Goal: Navigation & Orientation: Find specific page/section

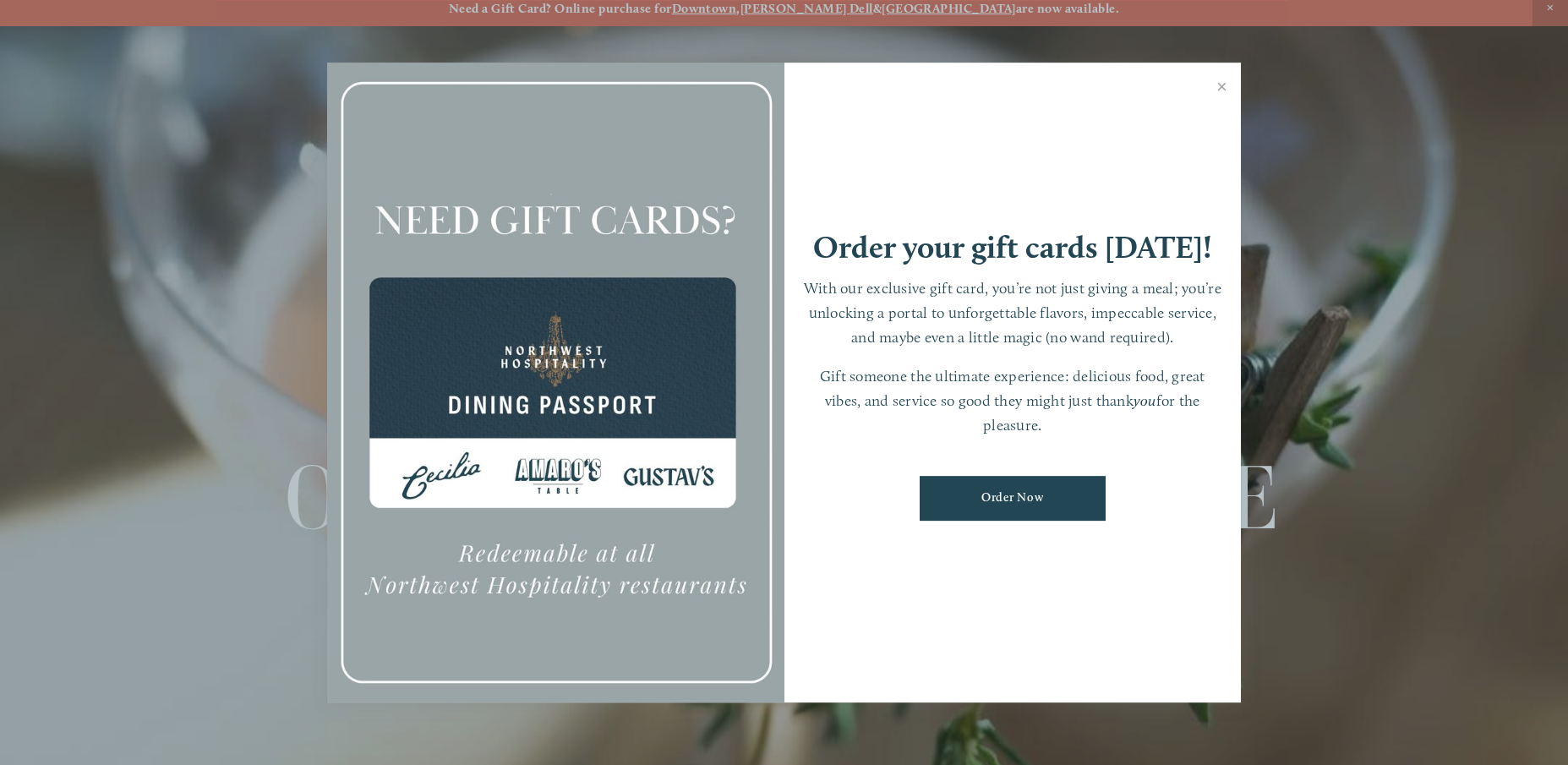
scroll to position [13, 0]
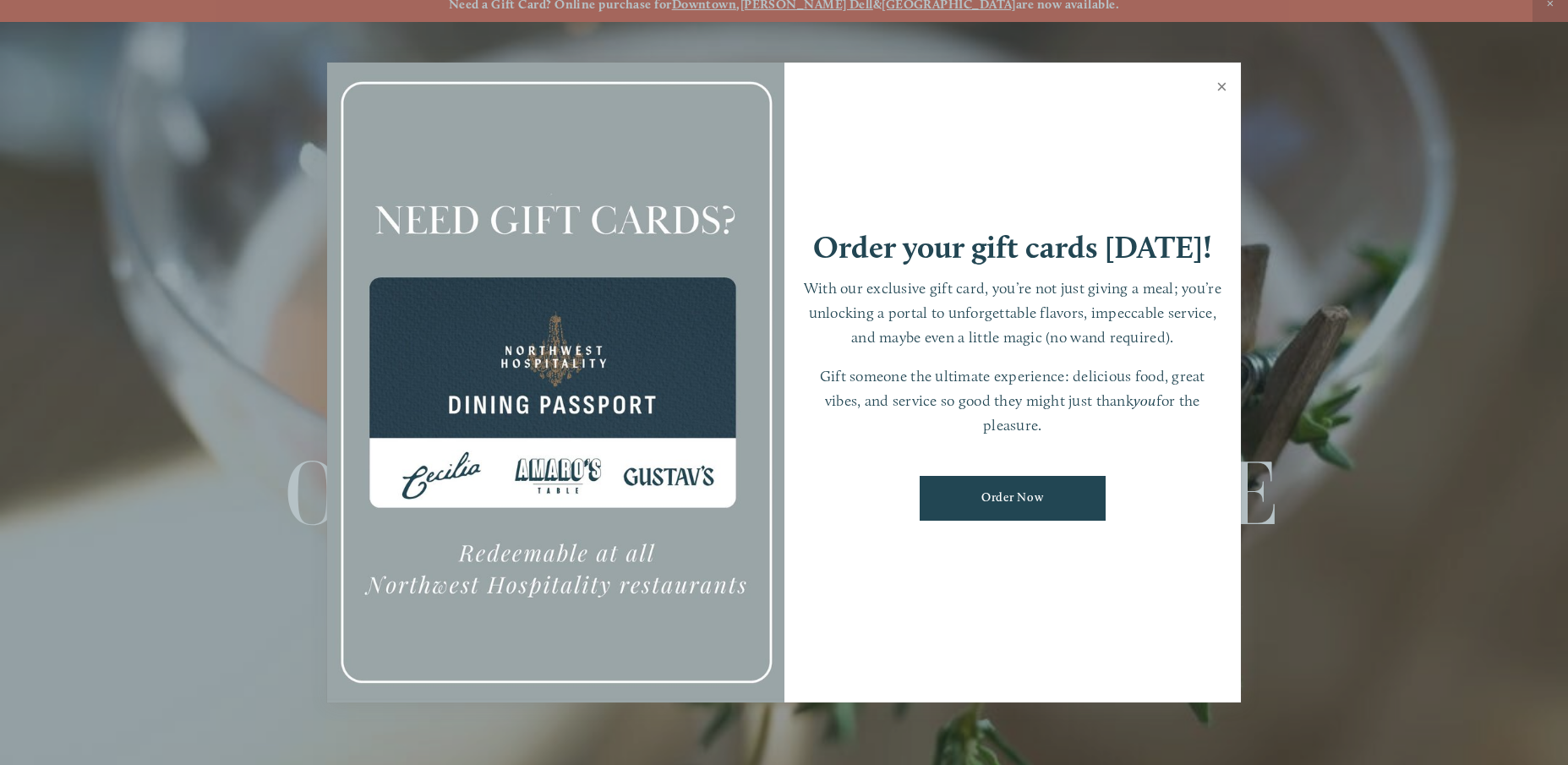
click at [1225, 83] on link "Close" at bounding box center [1222, 89] width 33 height 47
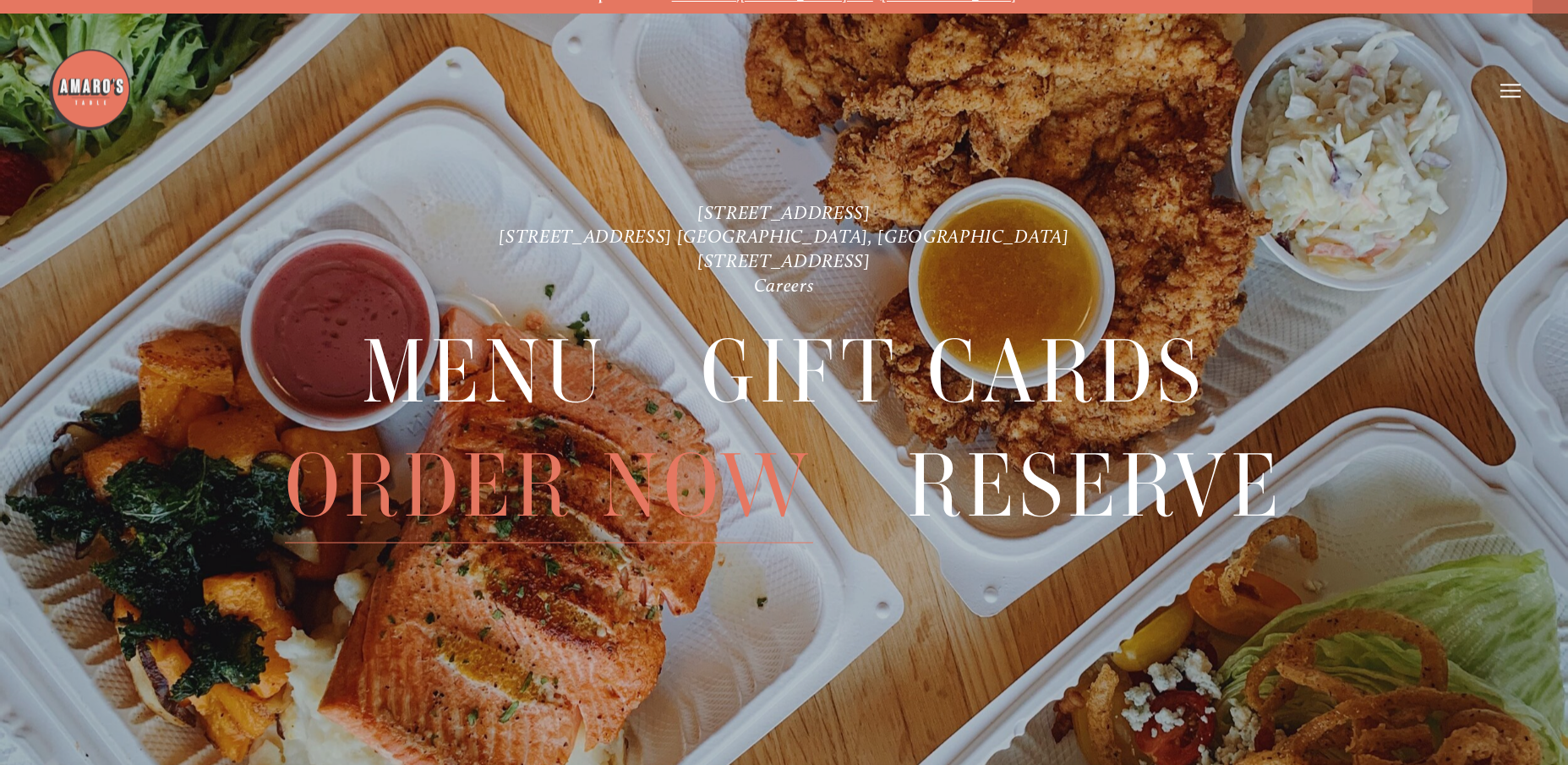
scroll to position [36, 0]
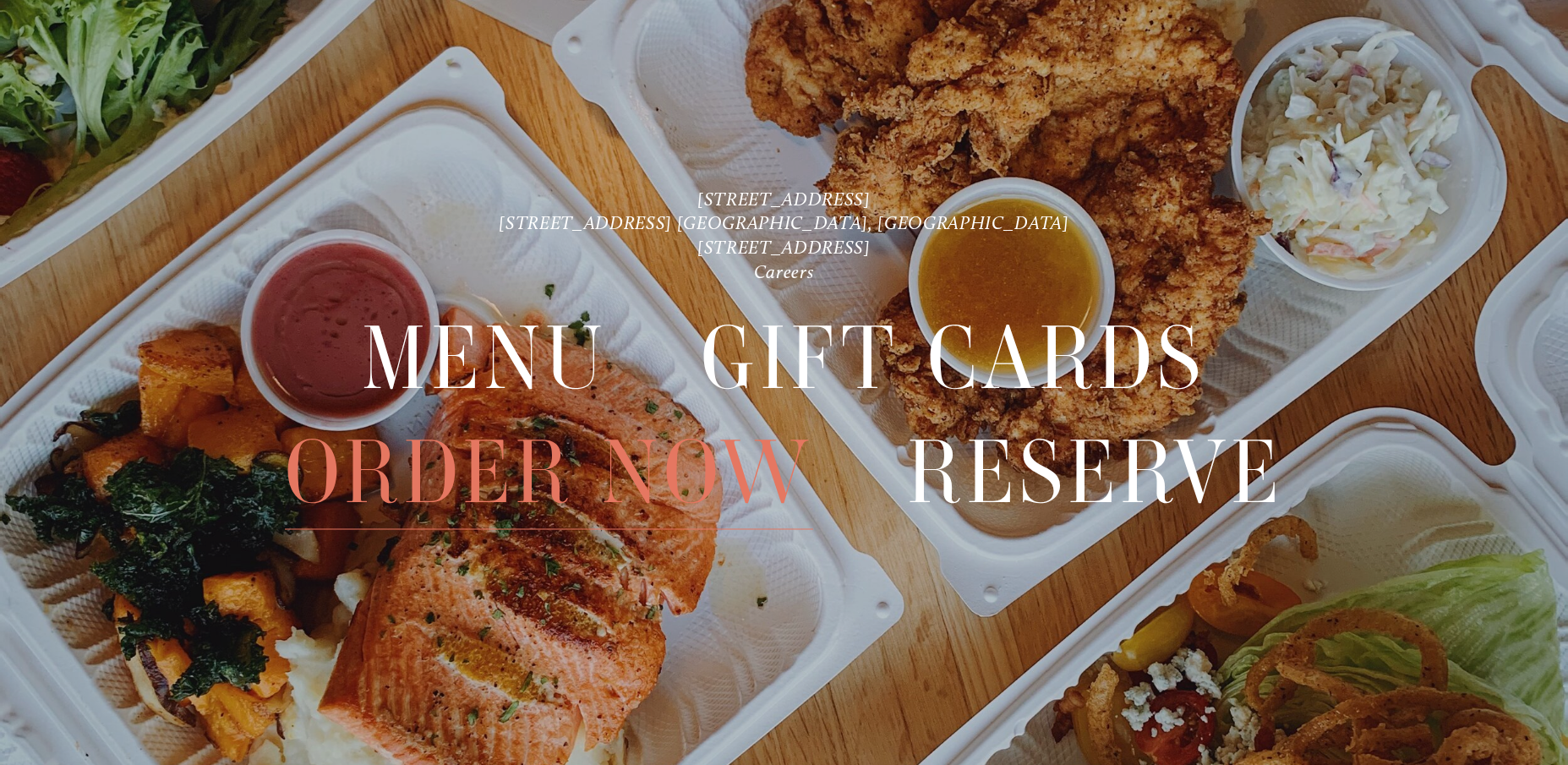
click at [706, 479] on span "Order Now" at bounding box center [549, 473] width 528 height 114
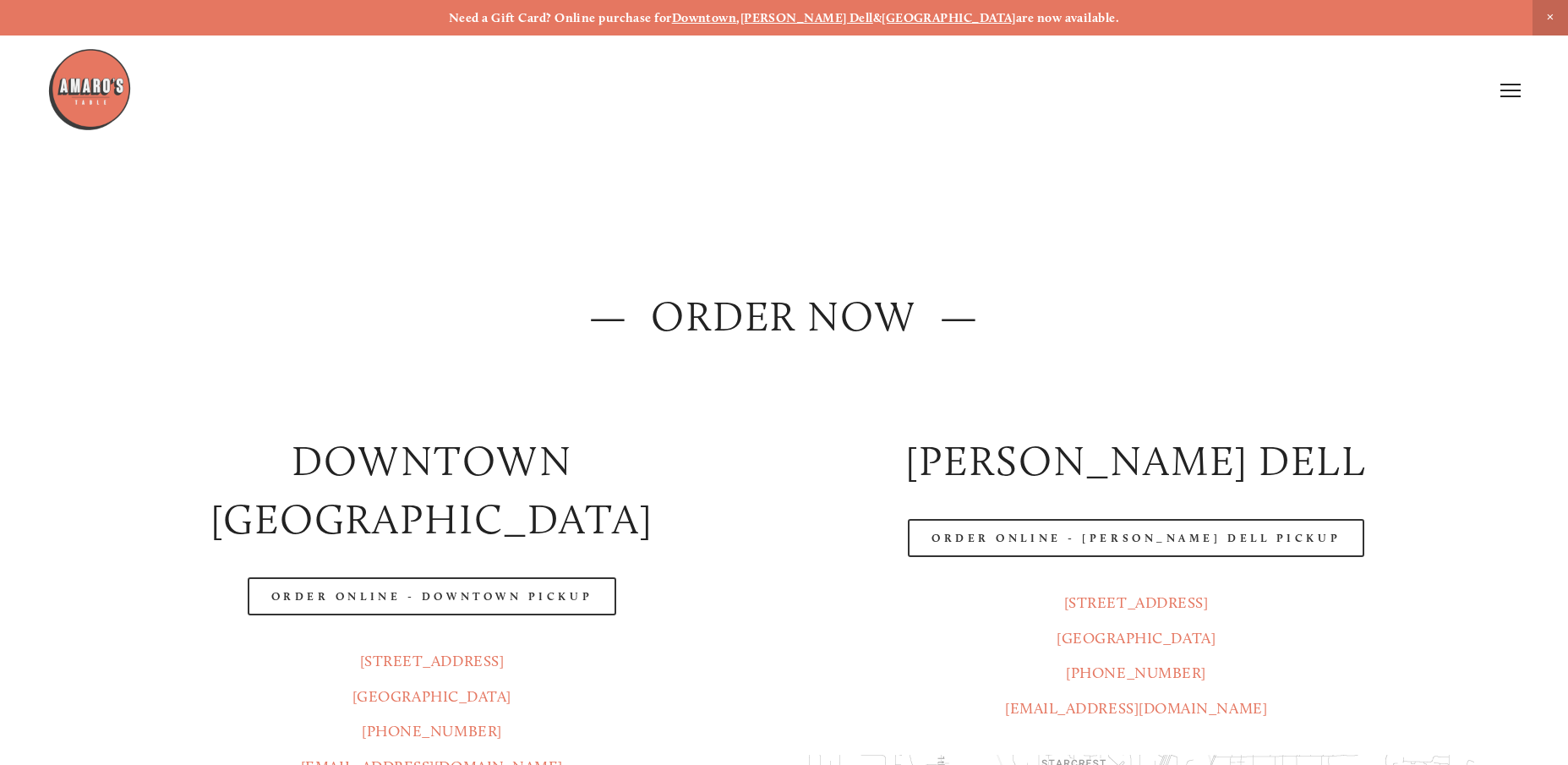
click at [1505, 90] on line at bounding box center [1510, 90] width 21 height 0
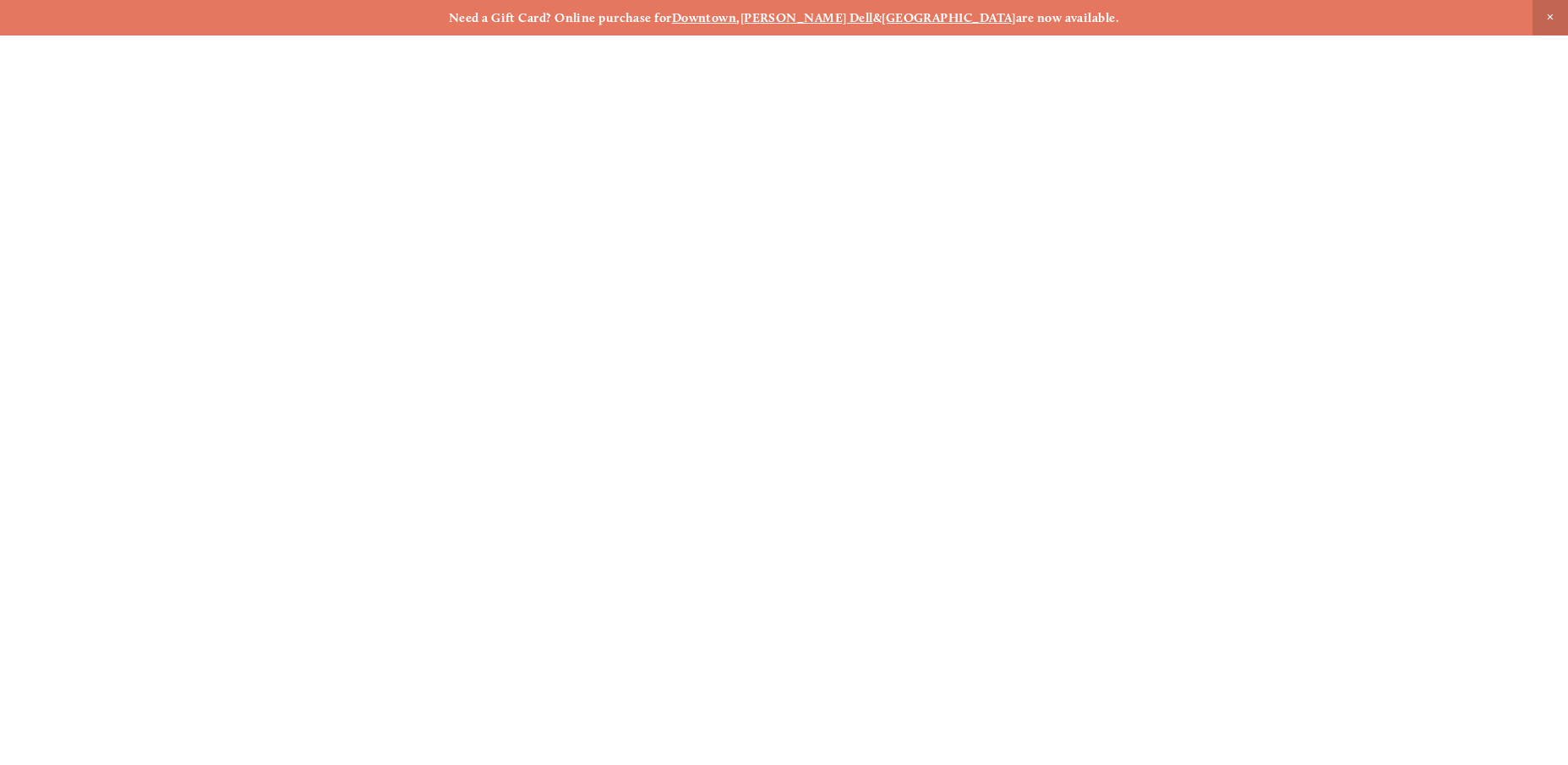
scroll to position [36, 0]
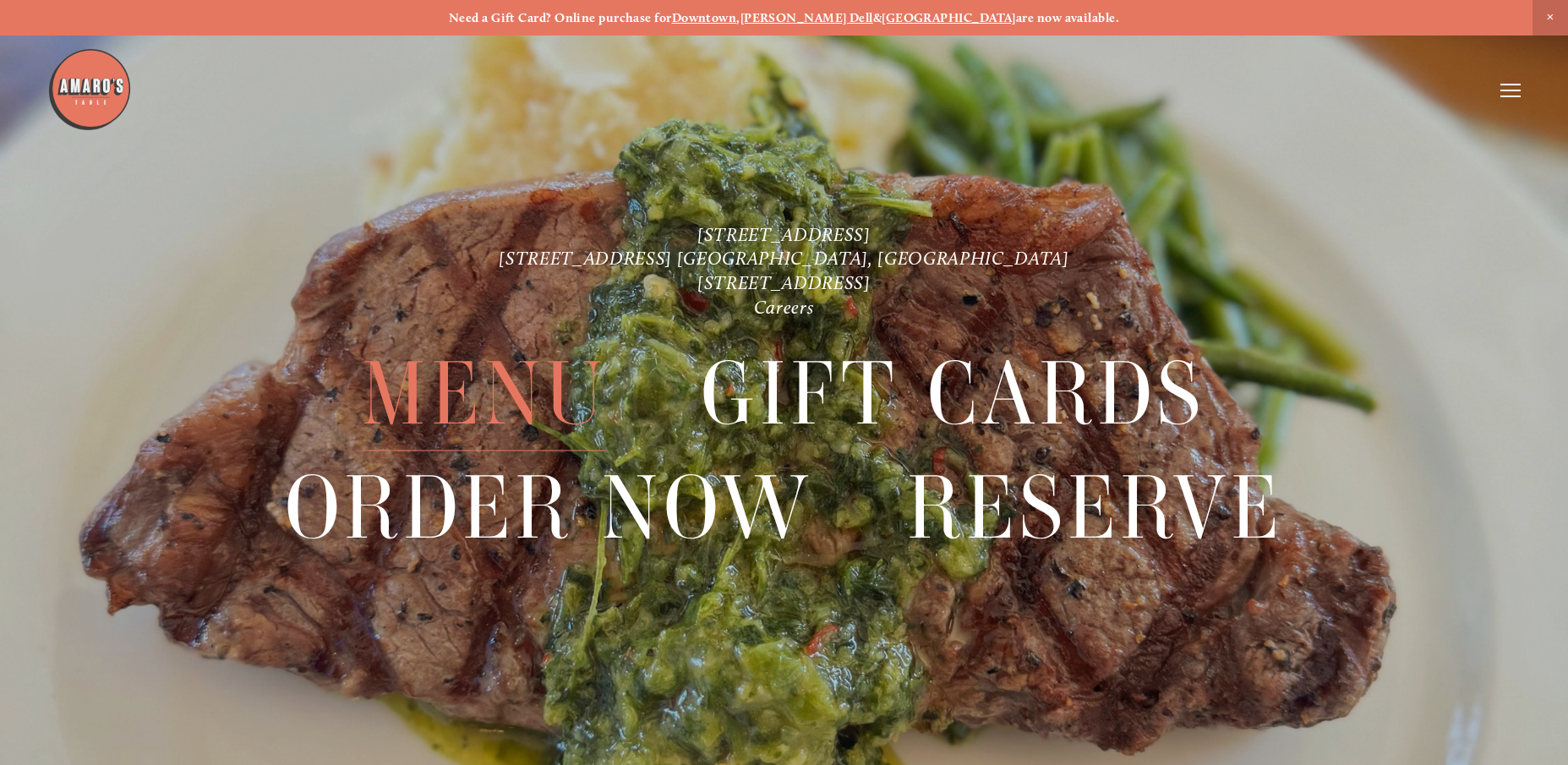
click at [589, 404] on span "Menu" at bounding box center [484, 394] width 245 height 114
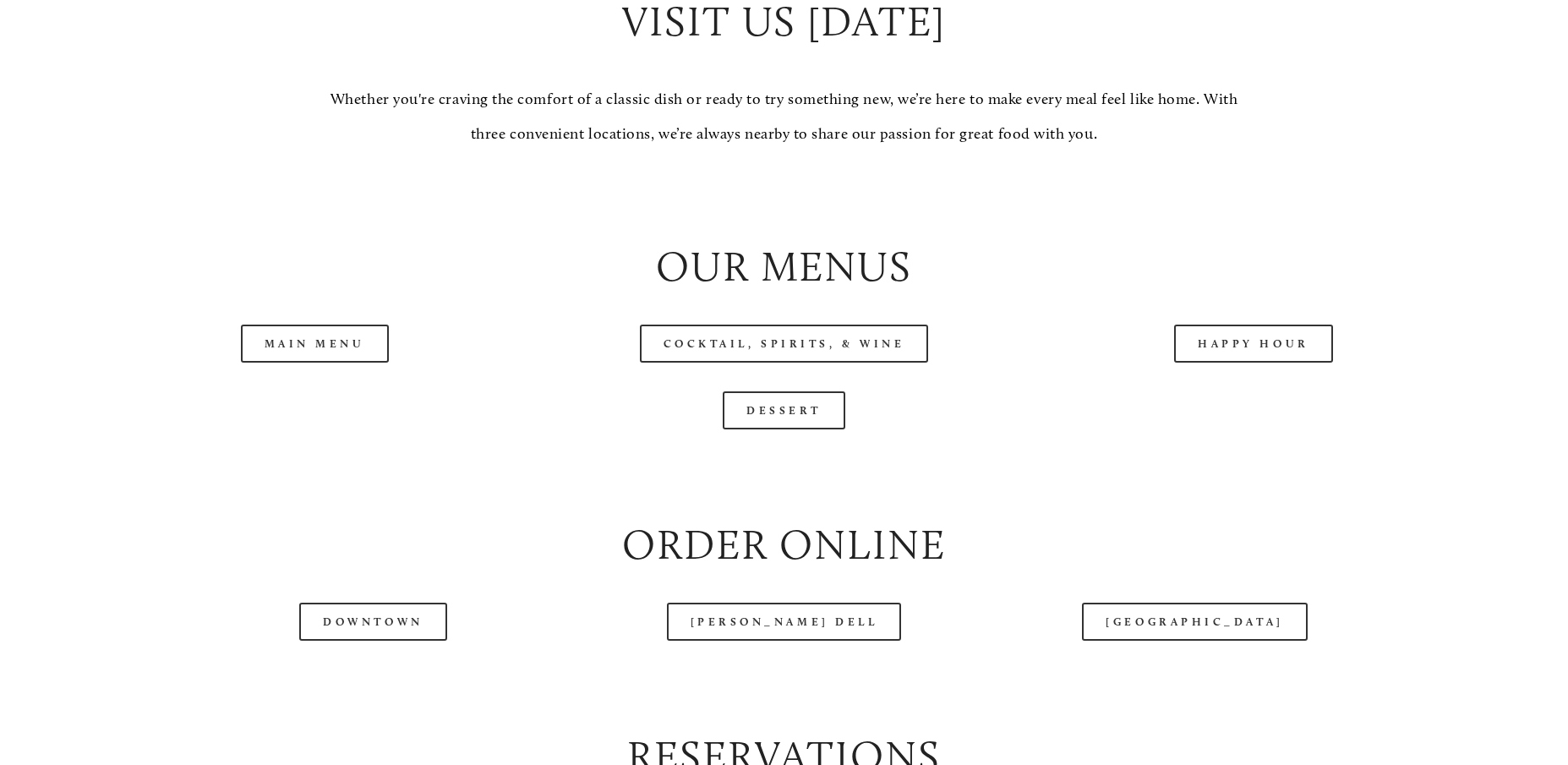
scroll to position [1812, 0]
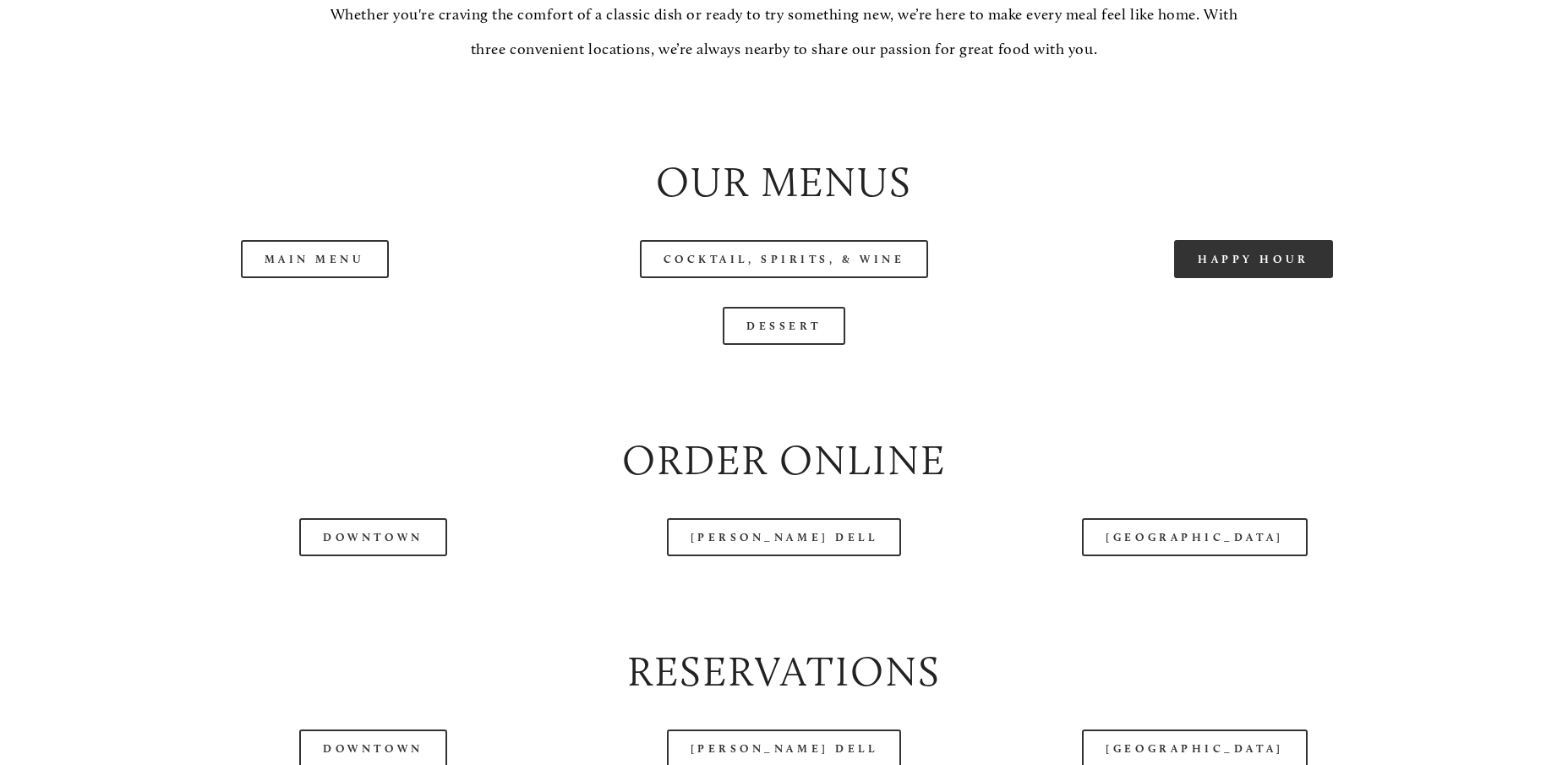
click at [1231, 278] on link "Happy Hour" at bounding box center [1254, 259] width 159 height 38
